Goal: Task Accomplishment & Management: Use online tool/utility

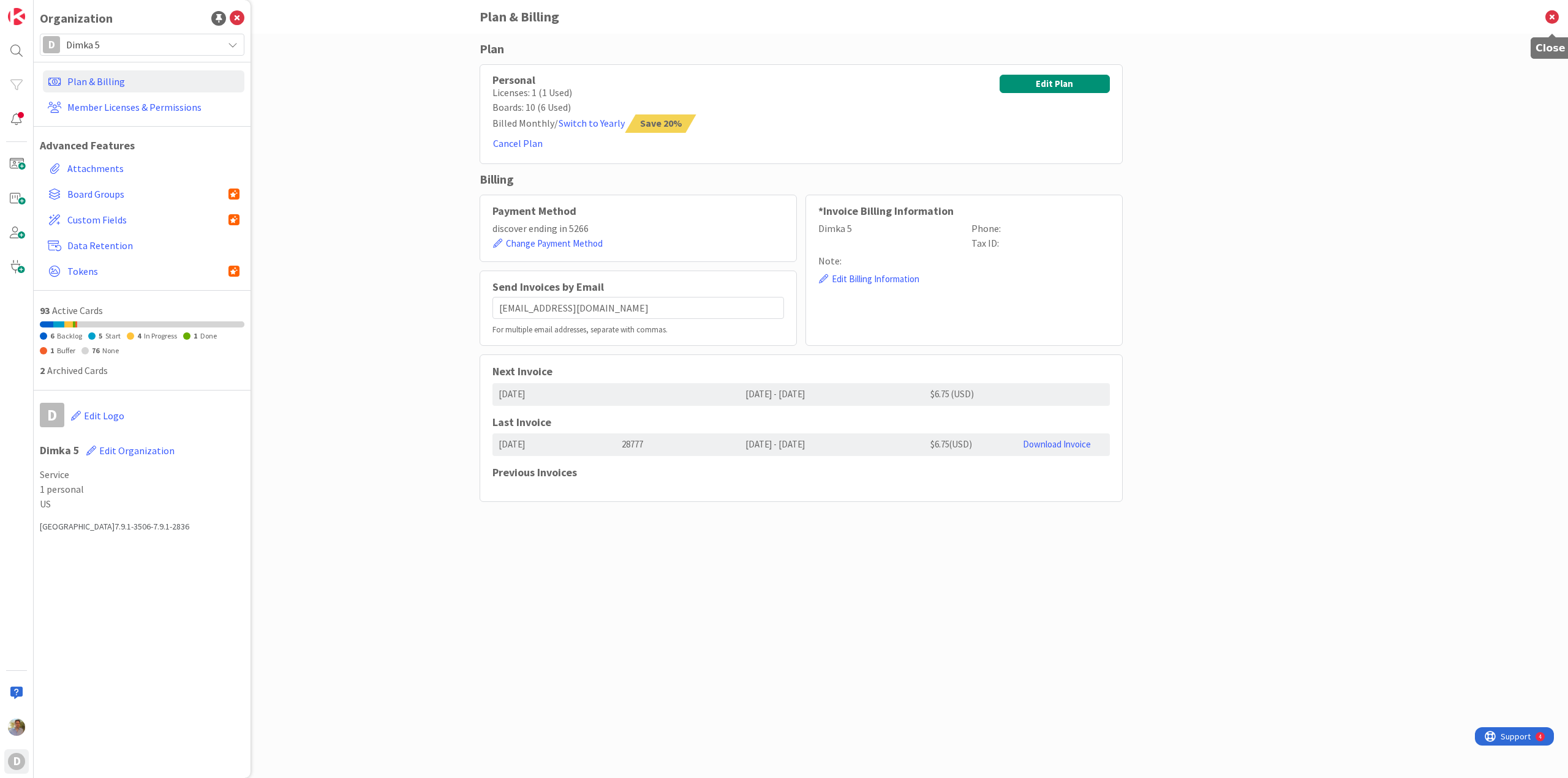
click at [1557, 22] on icon at bounding box center [1552, 17] width 32 height 34
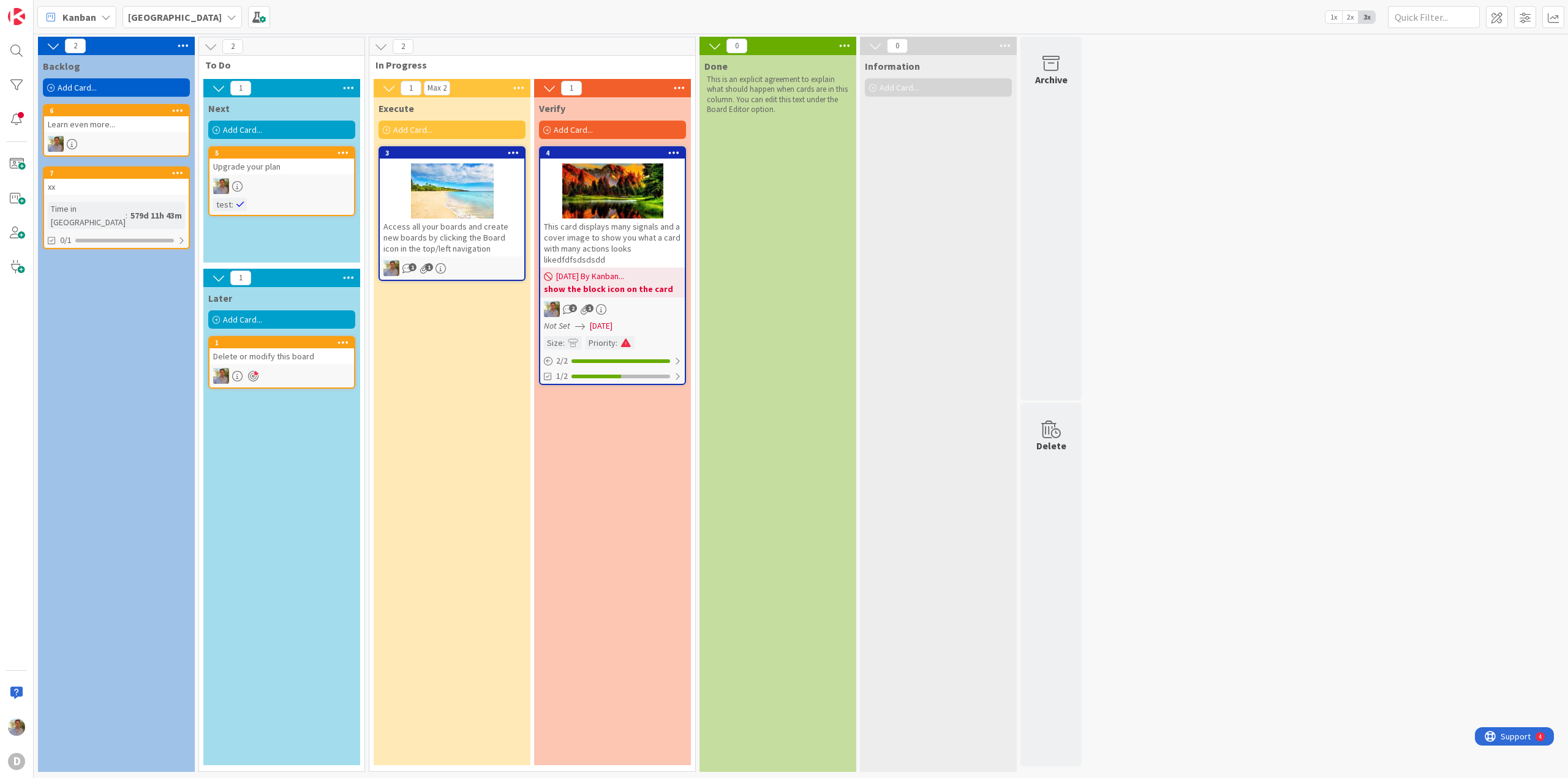
click at [124, 129] on div "Learn even more..." at bounding box center [116, 124] width 145 height 16
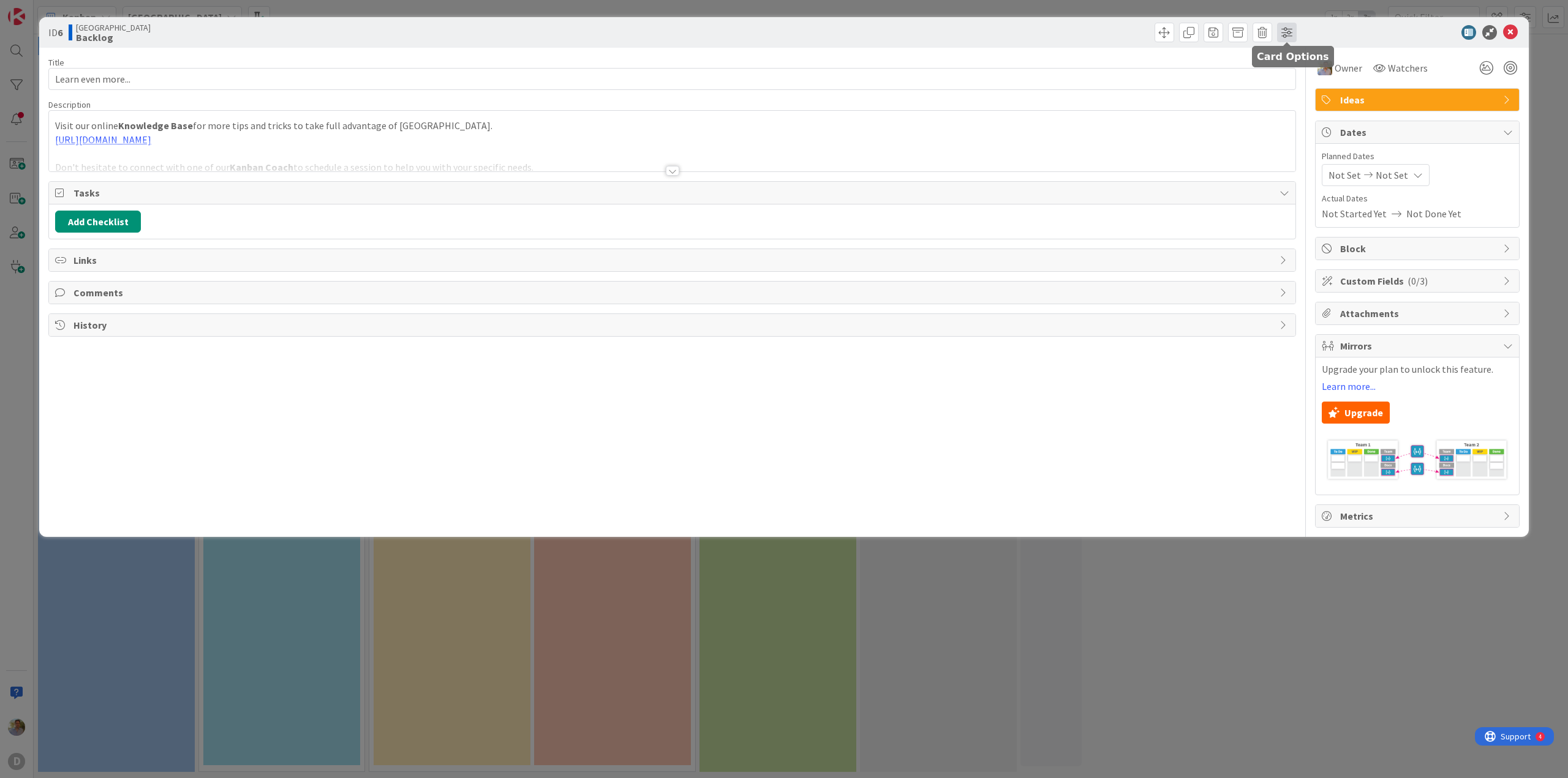
click at [1295, 26] on span at bounding box center [1287, 32] width 20 height 20
click at [1153, 141] on div "History" at bounding box center [1219, 141] width 141 height 15
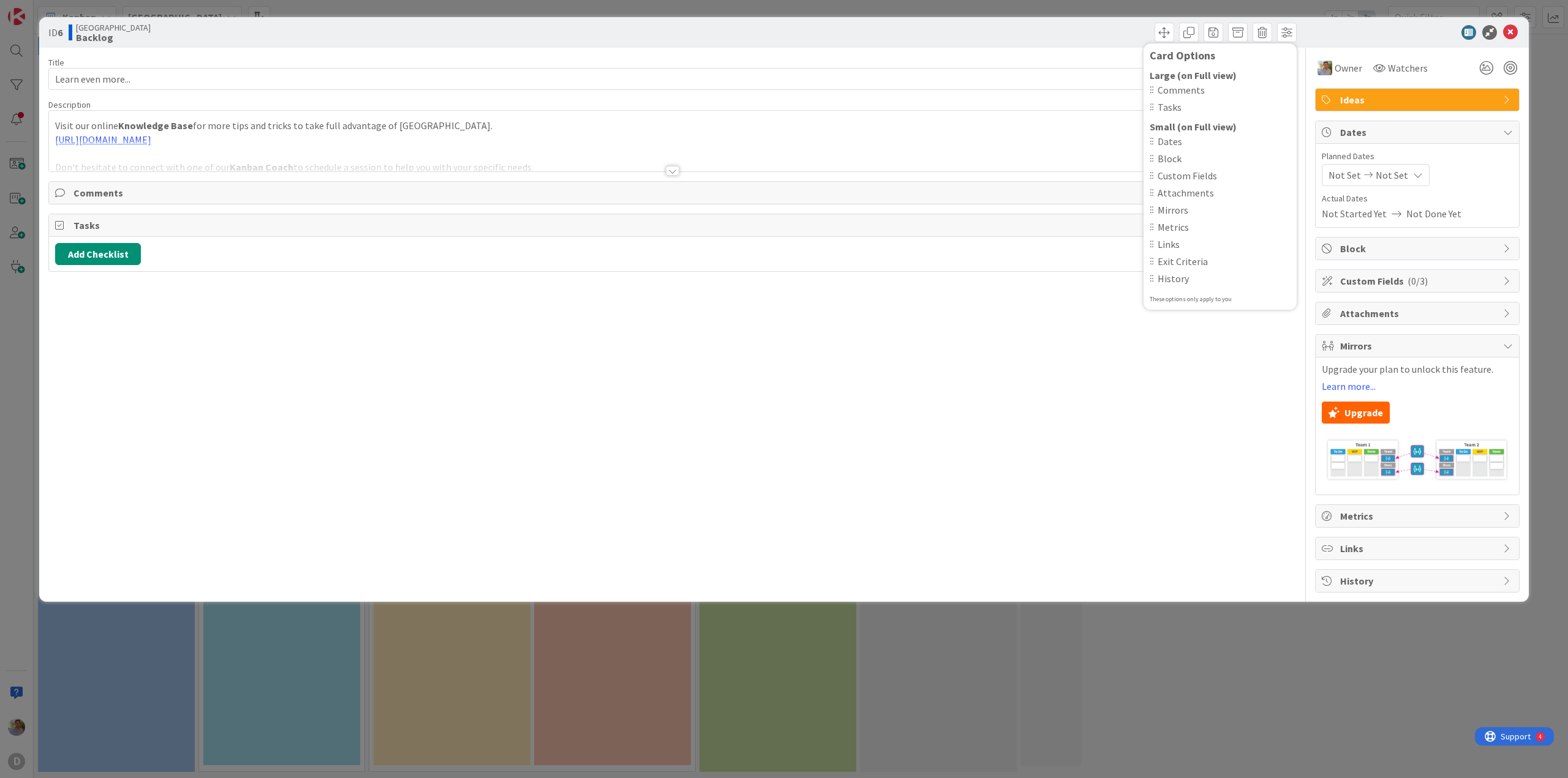
click at [892, 357] on div "Title 18 / 128 Learn even more... Description Kanban Zone just joined Visit our…" at bounding box center [672, 320] width 1247 height 545
click at [321, 221] on span "Tasks" at bounding box center [673, 226] width 1200 height 15
click at [1355, 134] on span "Dates" at bounding box center [1418, 132] width 157 height 15
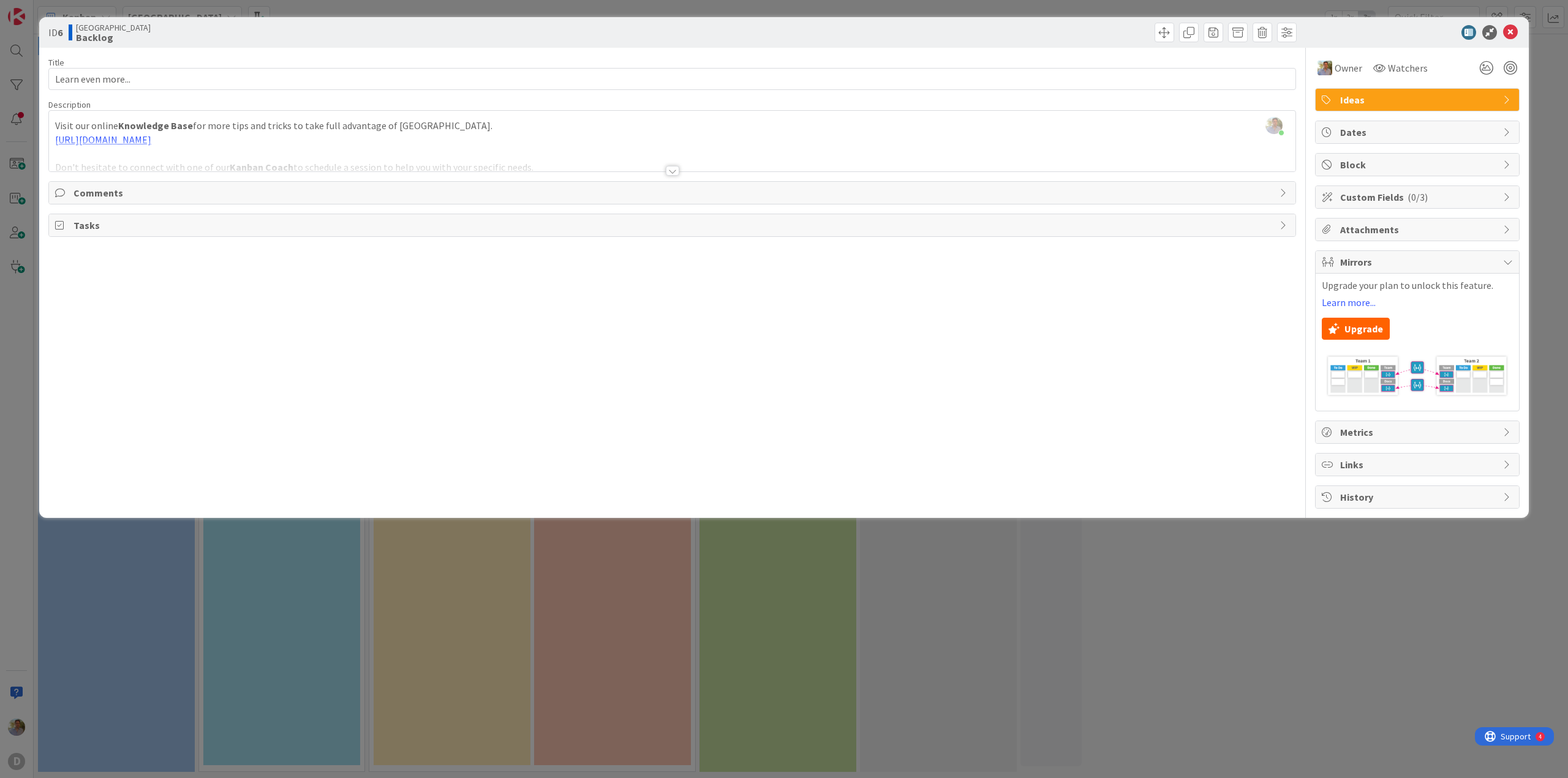
click at [1384, 253] on div "Mirrors" at bounding box center [1416, 262] width 203 height 22
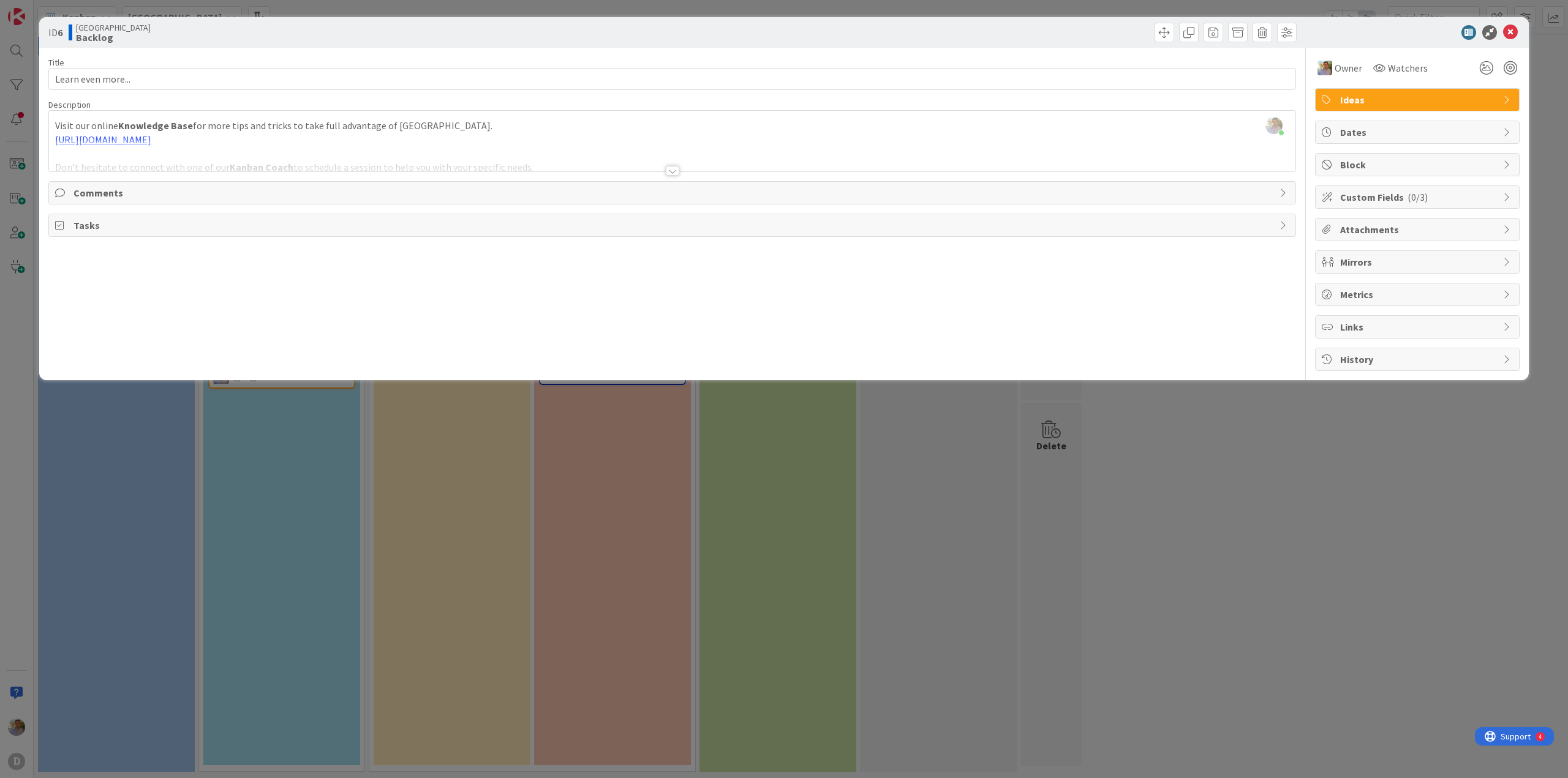
click at [259, 198] on span "Comments" at bounding box center [673, 193] width 1200 height 15
click at [711, 147] on div at bounding box center [672, 156] width 1247 height 31
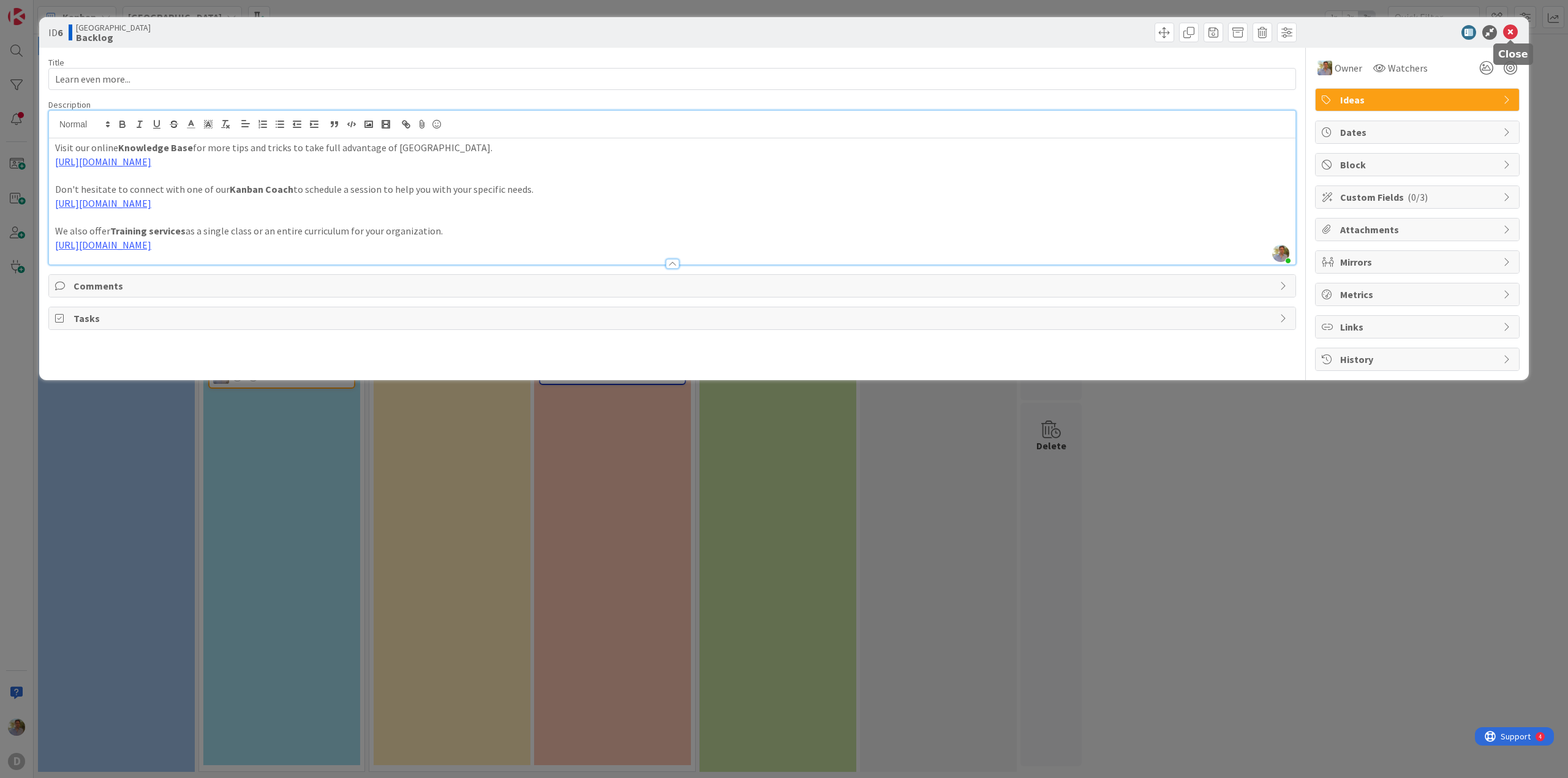
click at [1514, 33] on icon at bounding box center [1510, 33] width 15 height 15
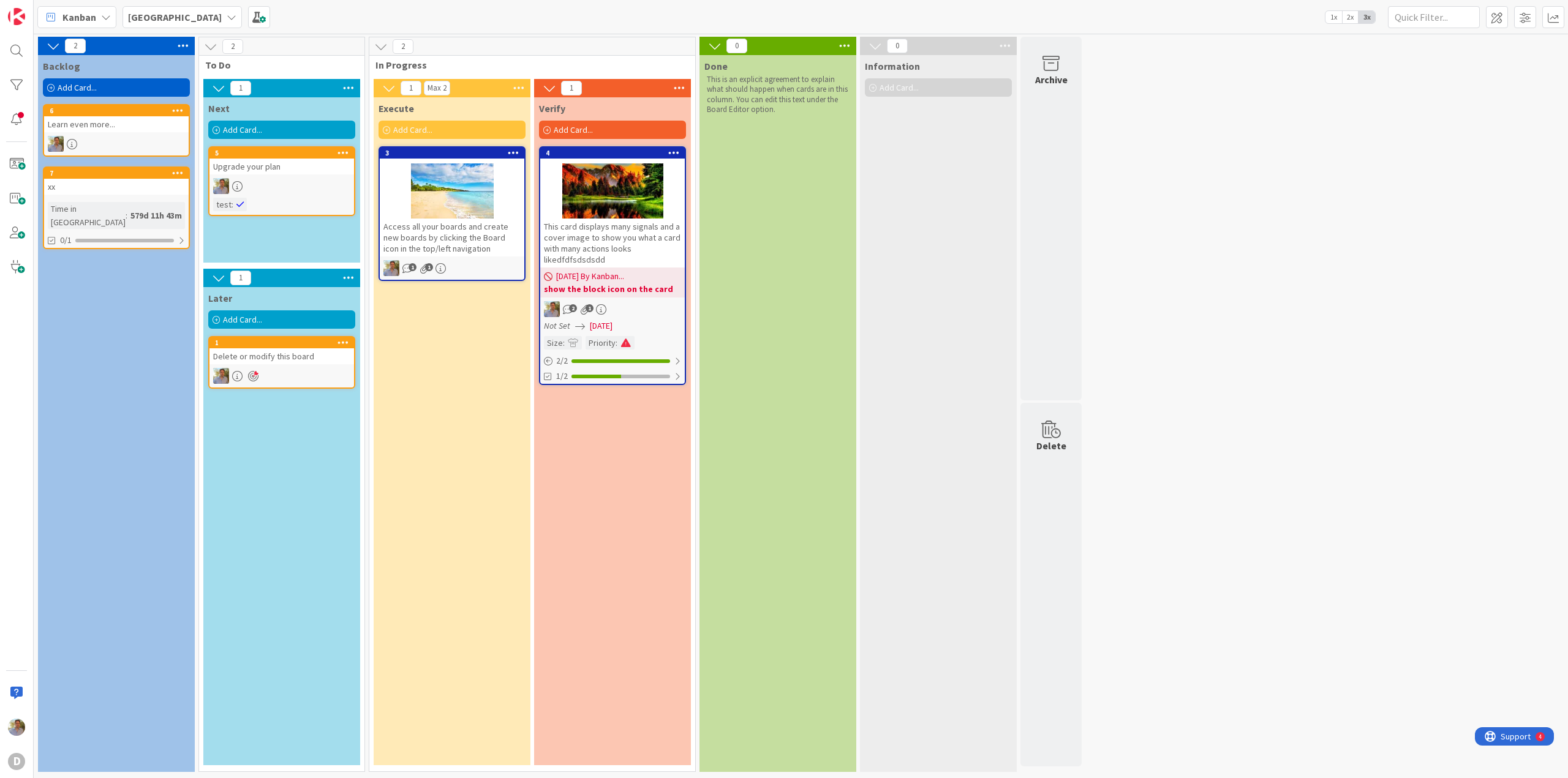
click at [107, 92] on div "Add Card..." at bounding box center [116, 87] width 147 height 18
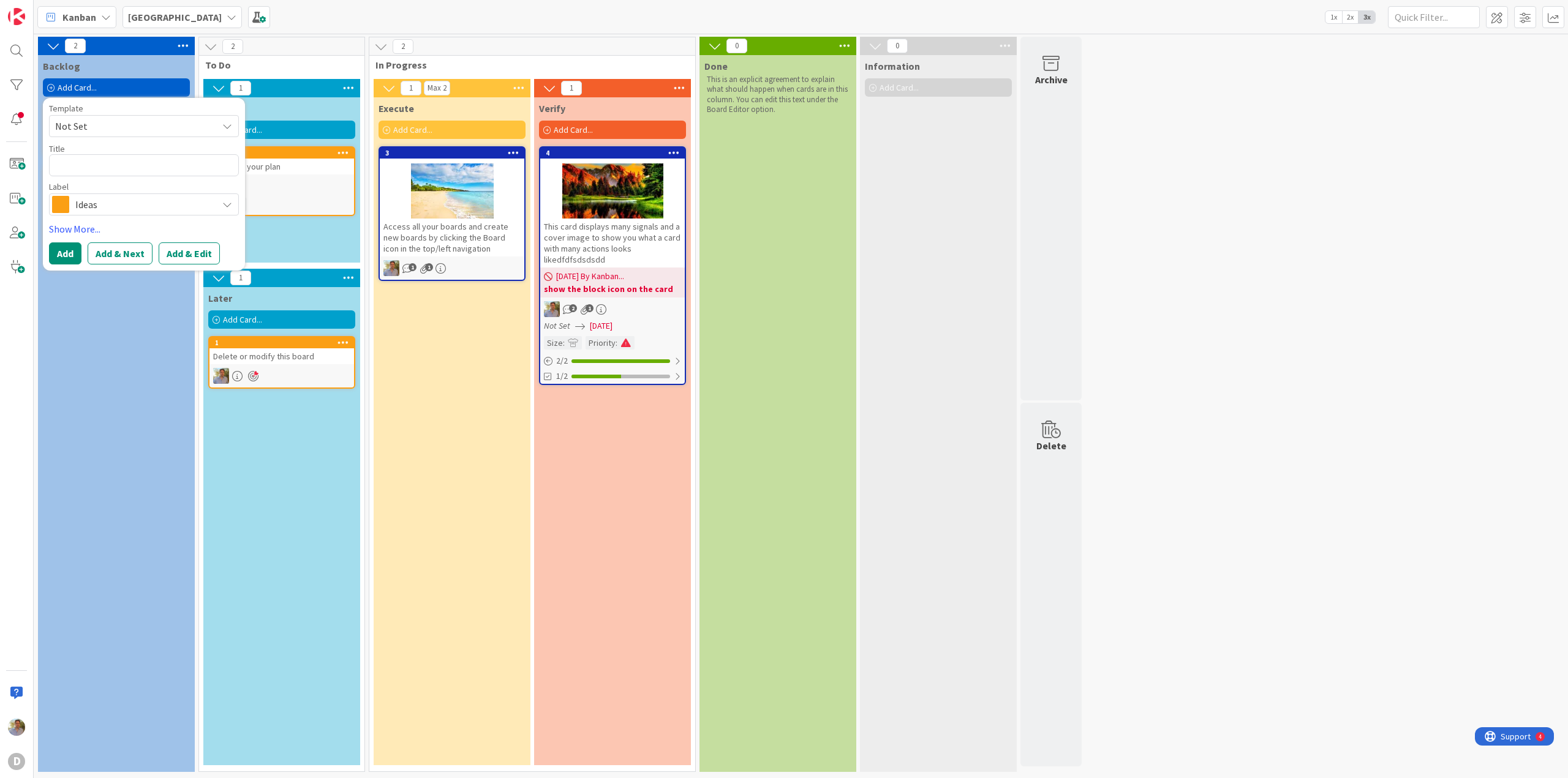
type textarea "x"
type textarea "L"
type textarea "x"
type textarea "Le"
type textarea "x"
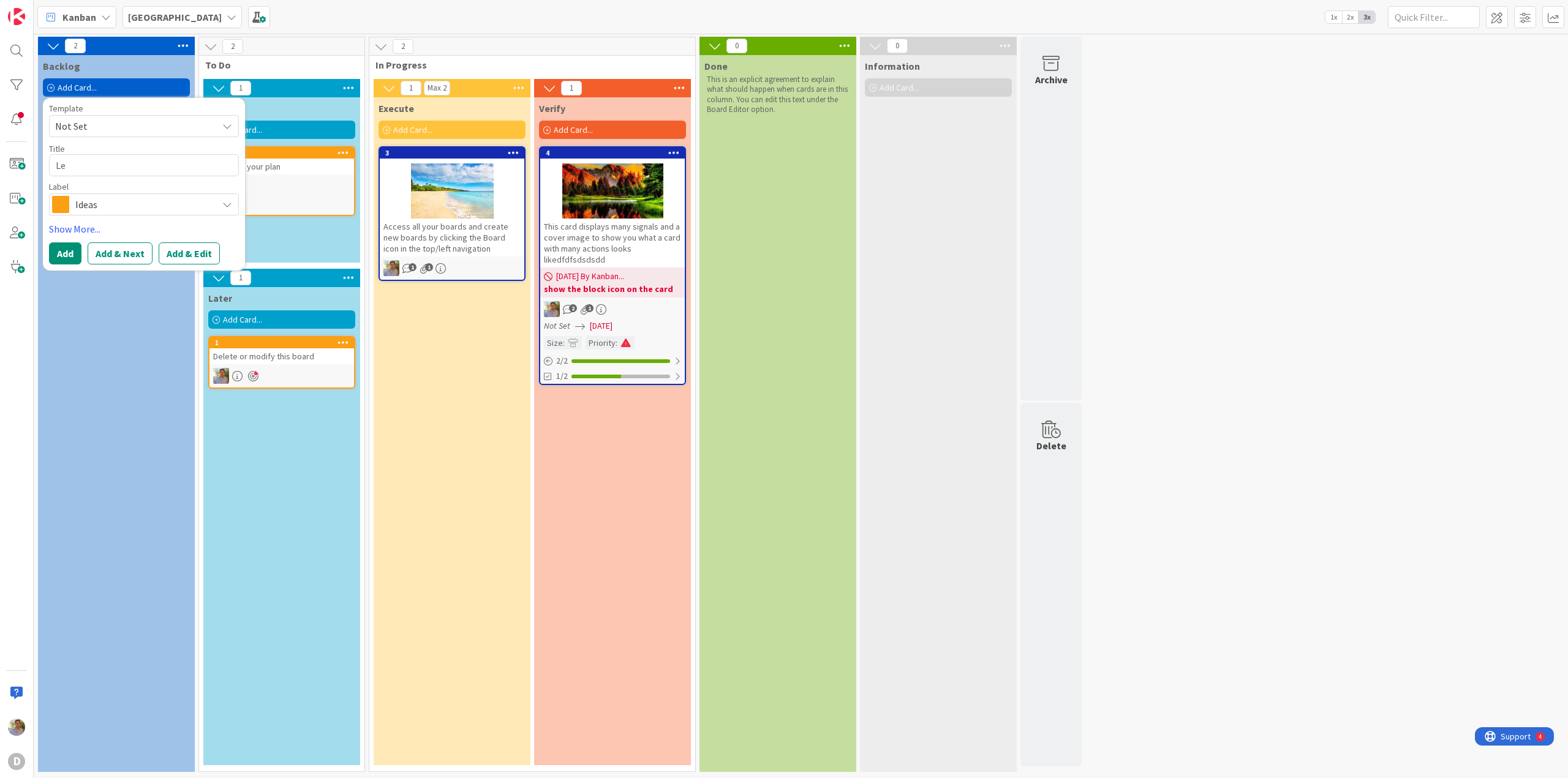
type textarea "Lea"
type textarea "x"
type textarea "Lean"
type textarea "x"
type textarea "Lean"
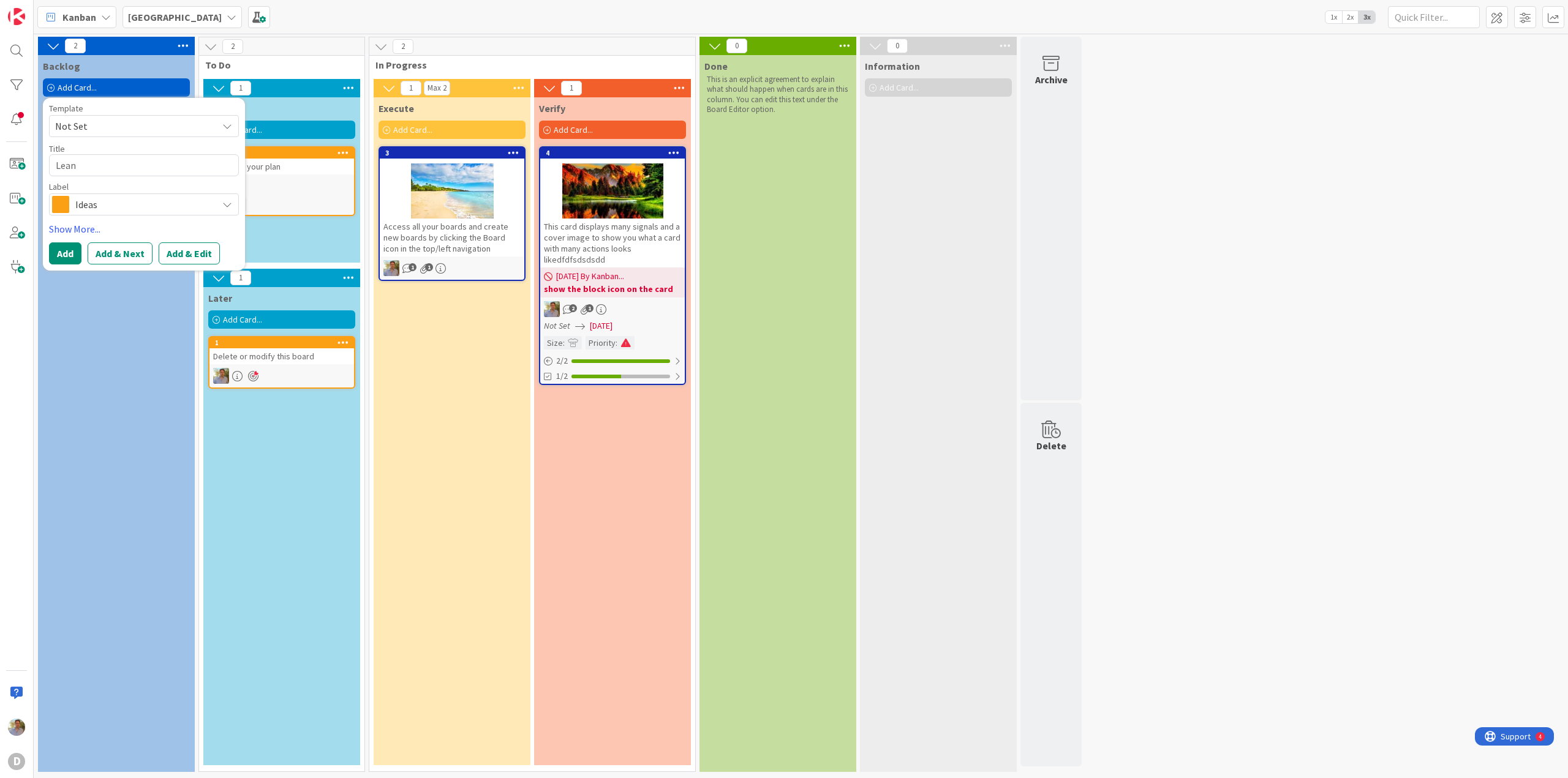
type textarea "x"
type textarea "Lean C"
type textarea "x"
type textarea "Lean Co"
type textarea "x"
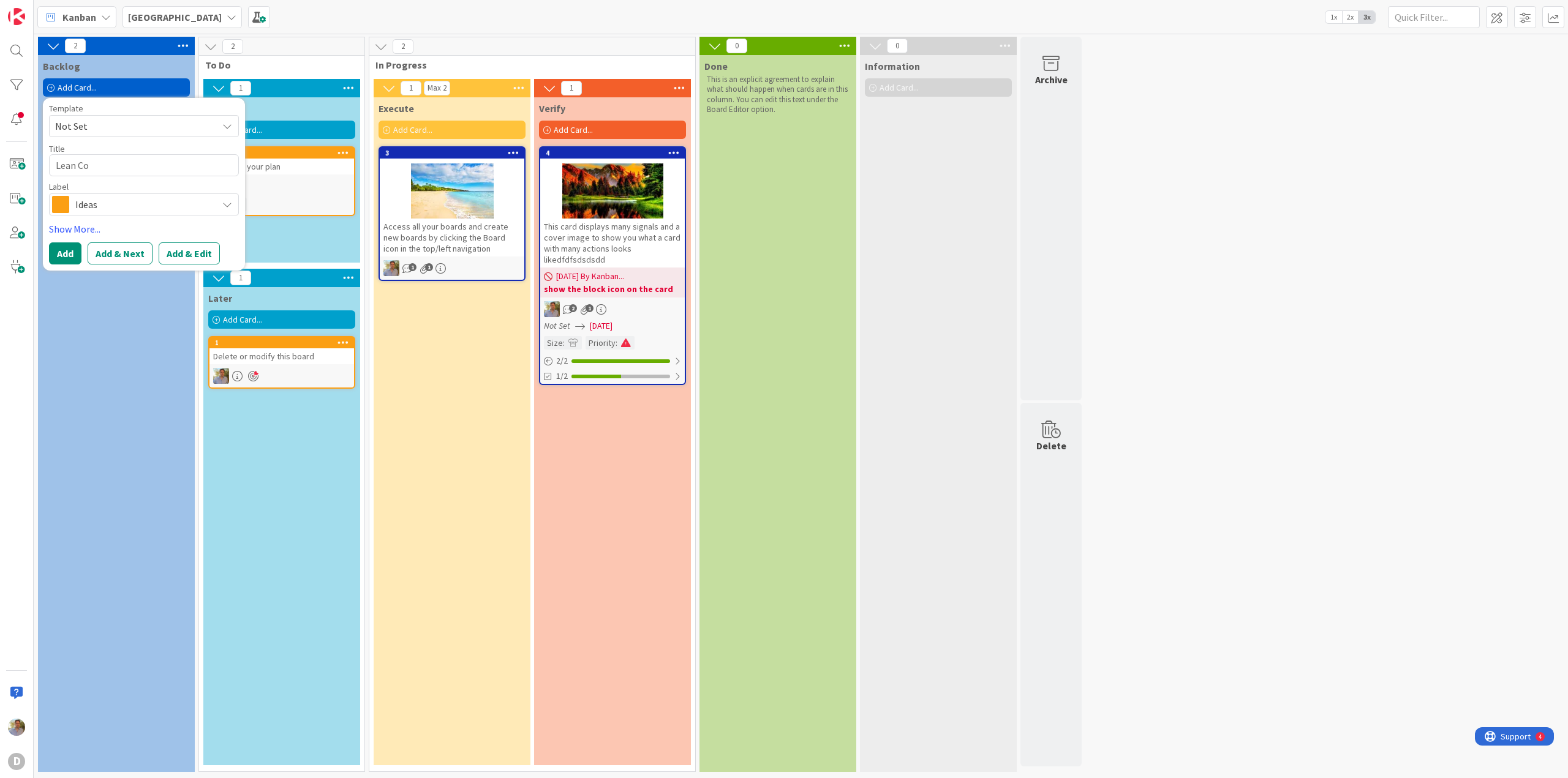
type textarea "Lean Cof"
type textarea "x"
type textarea "Lean Coff"
type textarea "x"
type textarea "Lean Coffe"
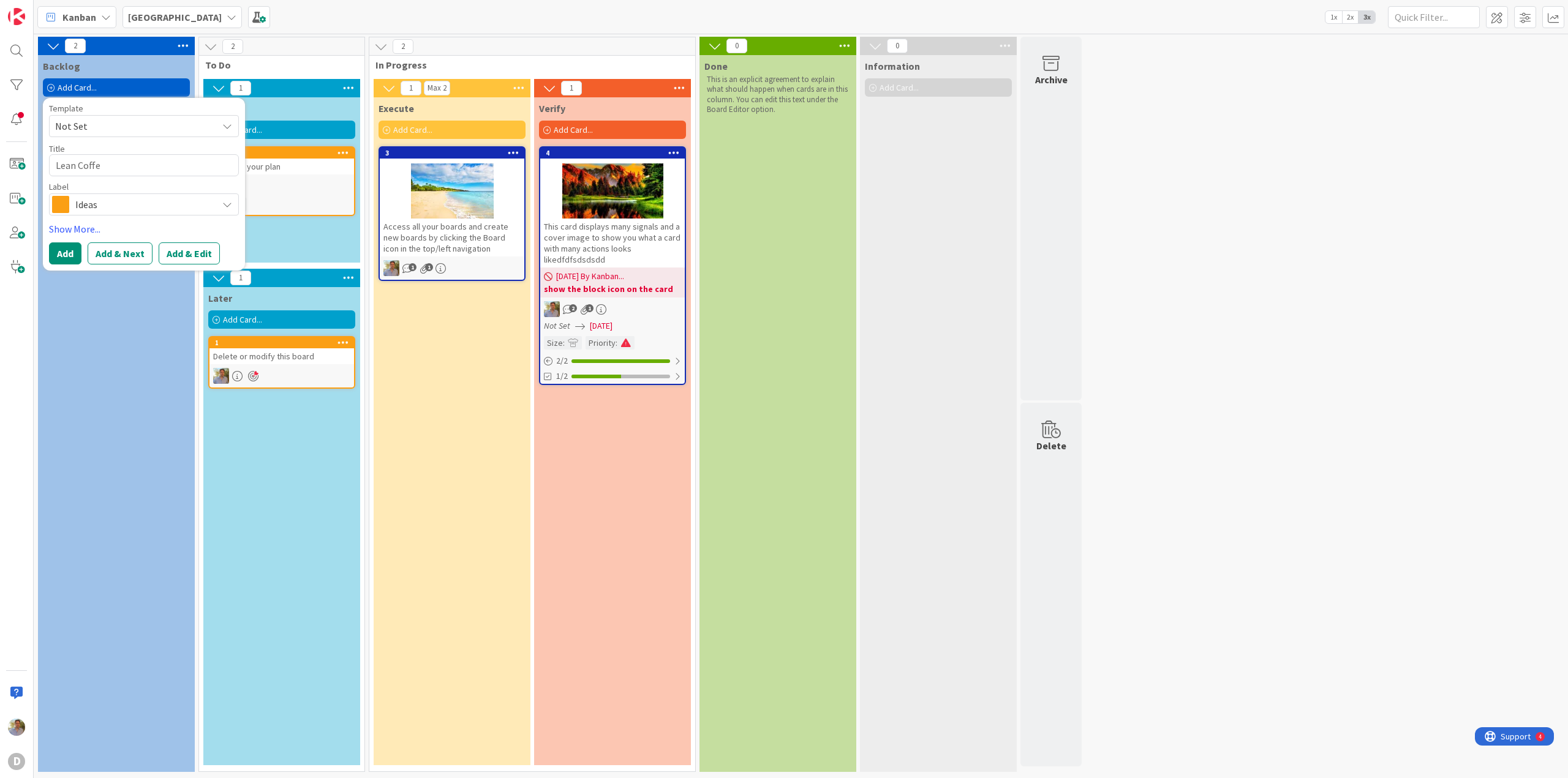
type textarea "x"
type textarea "Lean Coffee"
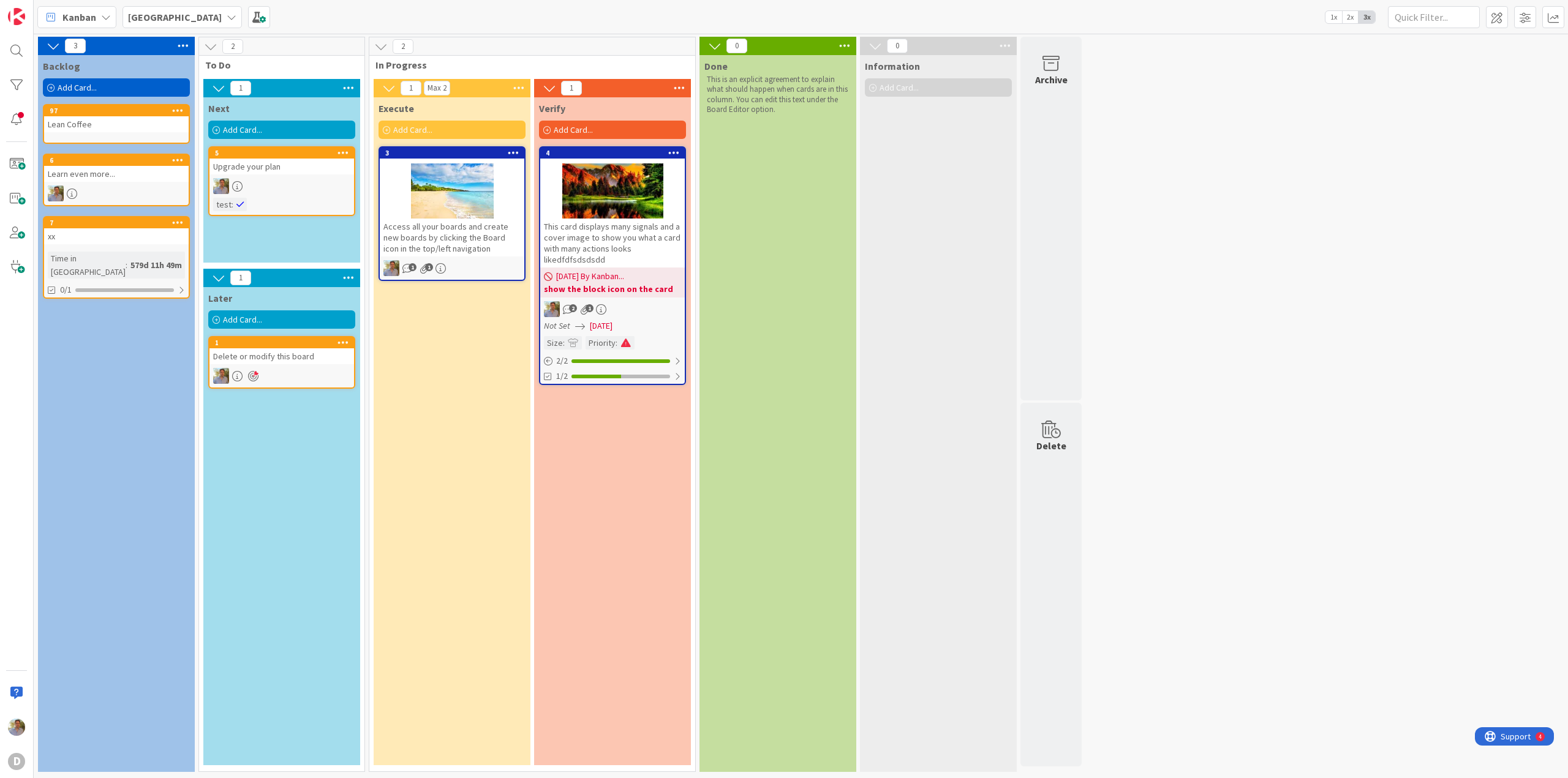
click at [146, 132] on link "97 Lean Coffee" at bounding box center [116, 124] width 147 height 40
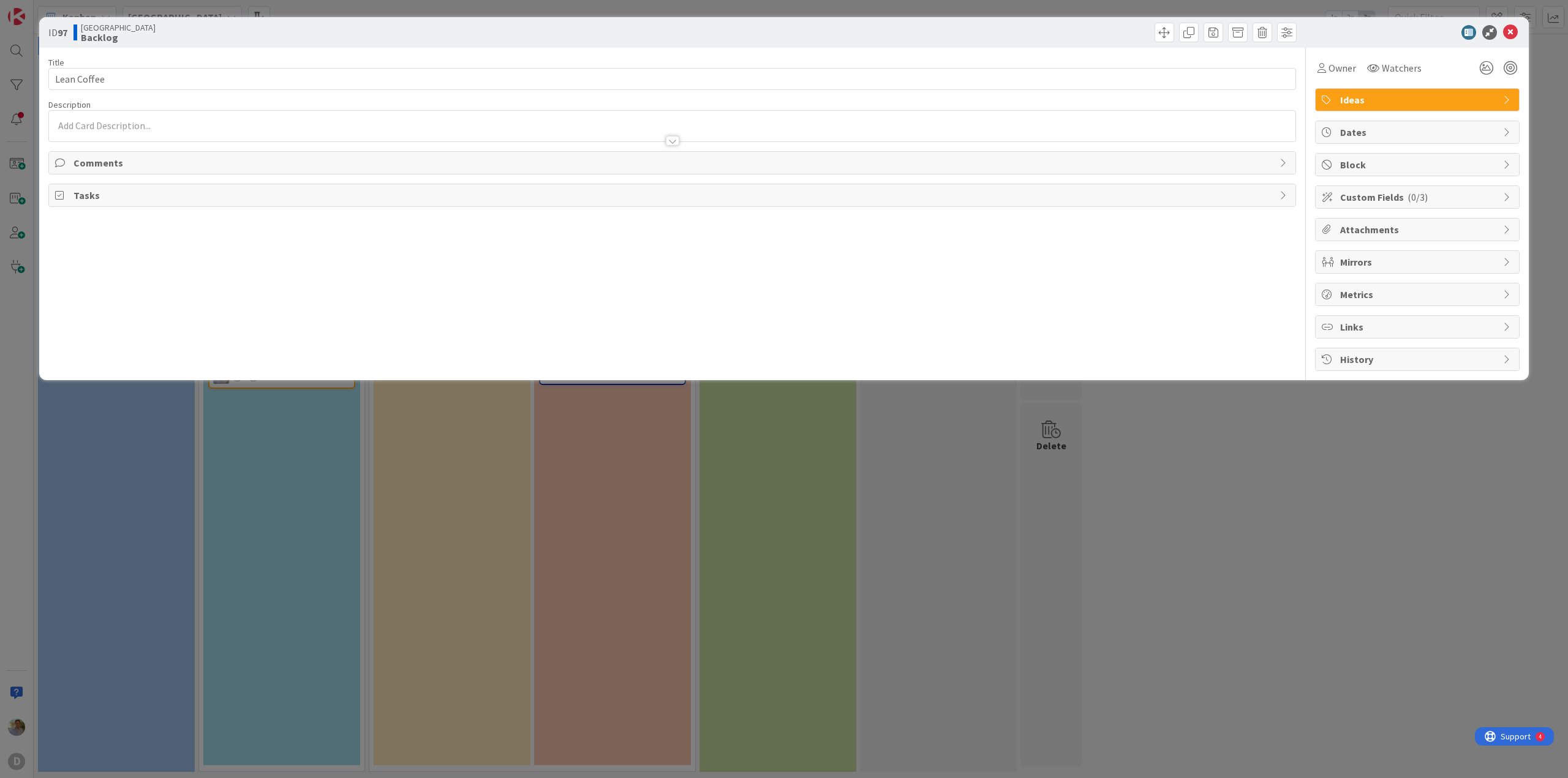
click at [1371, 89] on div "Ideas" at bounding box center [1416, 100] width 203 height 22
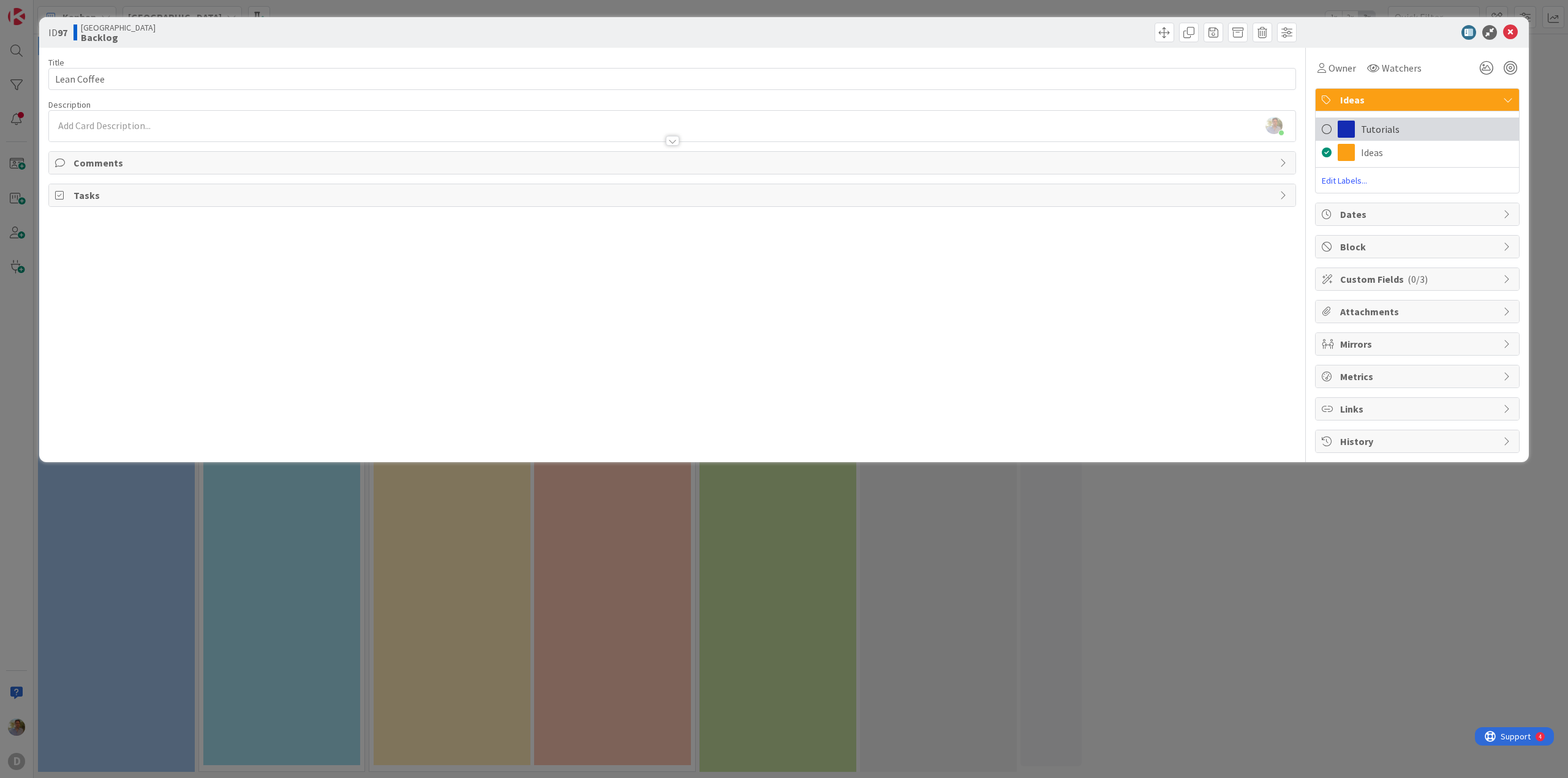
click at [1374, 128] on span "Tutorials" at bounding box center [1380, 129] width 39 height 15
